Goal: Navigation & Orientation: Find specific page/section

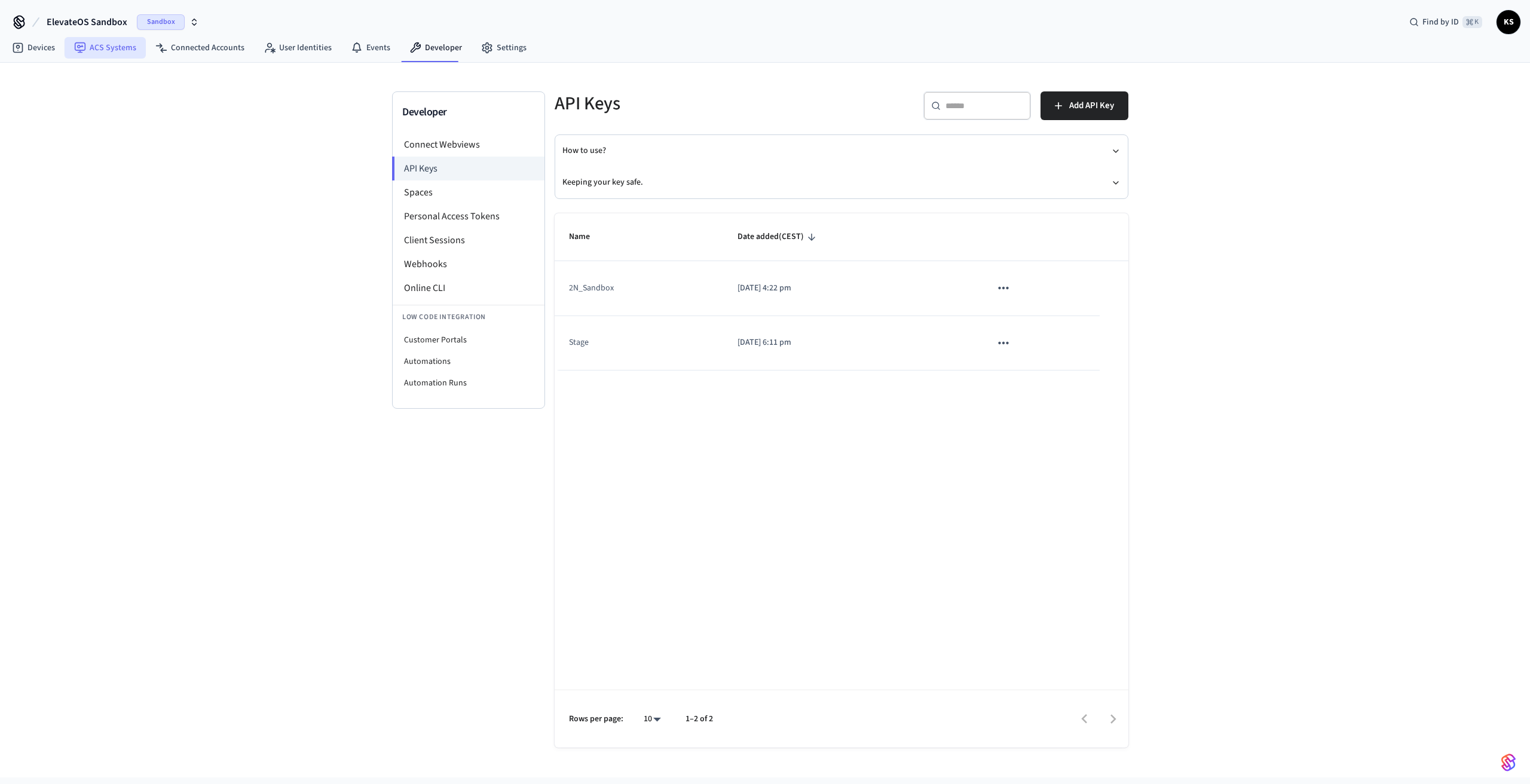
click at [87, 48] on link "ACS Systems" at bounding box center [104, 48] width 81 height 22
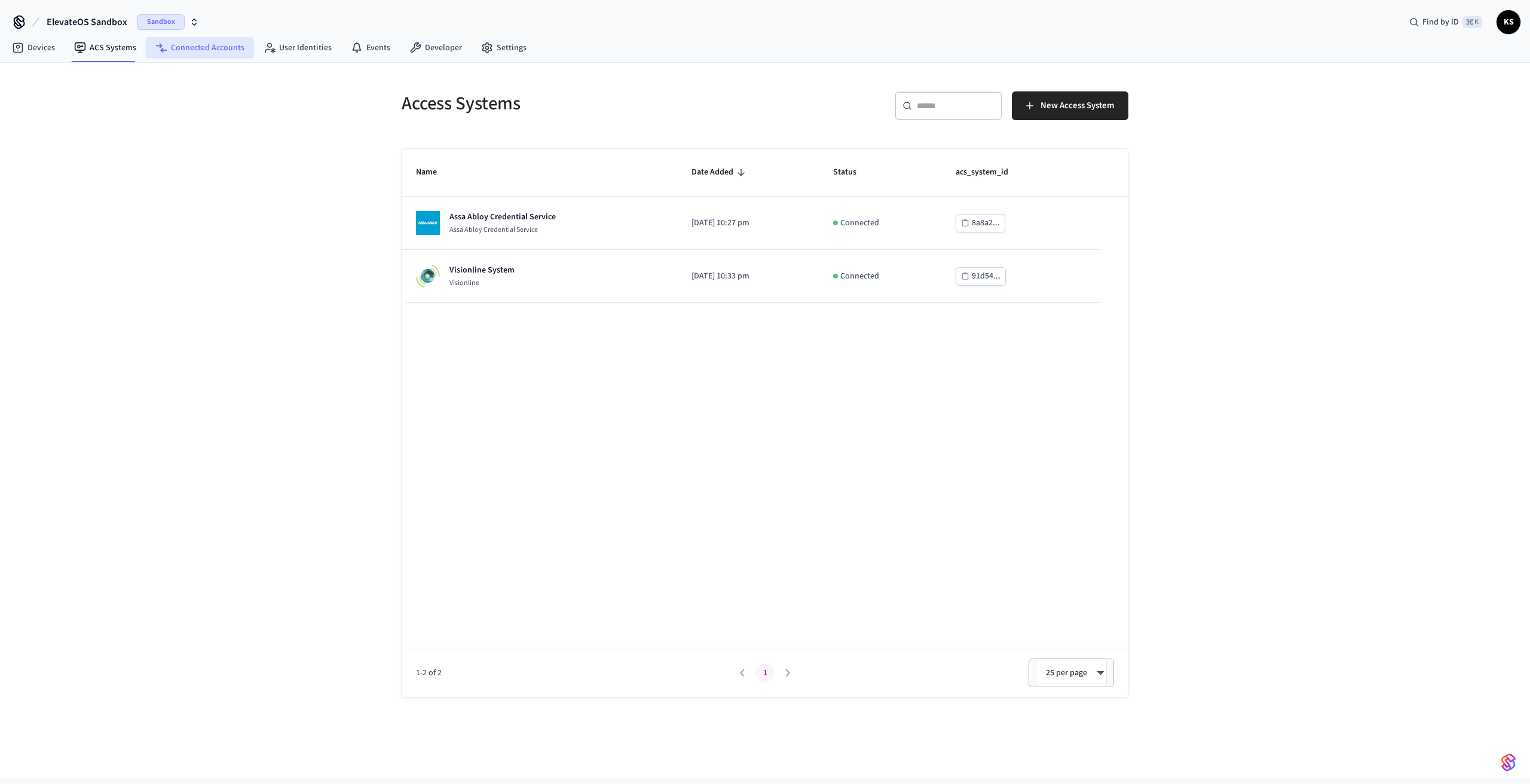
click at [182, 48] on link "Connected Accounts" at bounding box center [200, 48] width 109 height 22
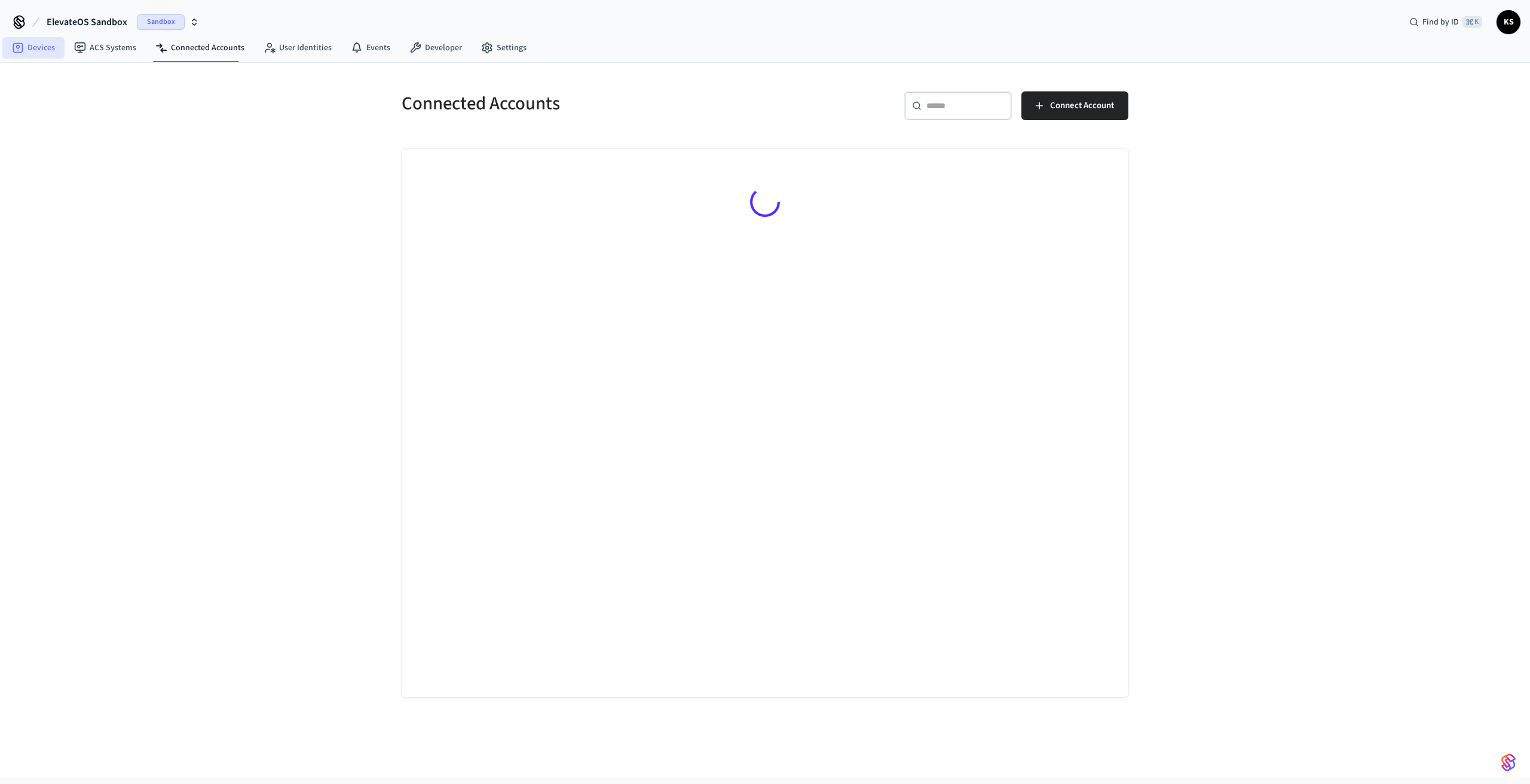
click at [33, 48] on link "Devices" at bounding box center [33, 48] width 62 height 22
